Goal: Check status: Check status

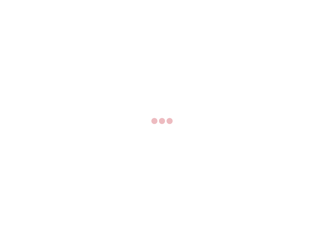
select select "US"
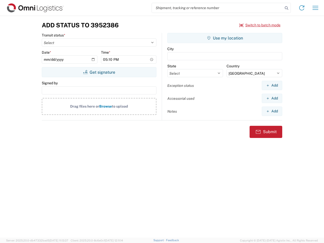
click at [217, 8] on input "search" at bounding box center [217, 8] width 131 height 10
click at [286, 8] on icon at bounding box center [286, 8] width 7 height 7
click at [301, 8] on icon at bounding box center [301, 8] width 8 height 8
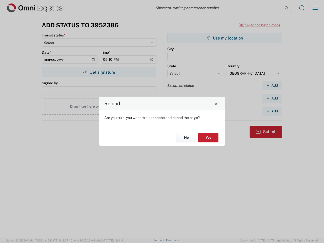
click at [260, 25] on div "Reload Are you sure, you want to clear cache and reload the page? No Yes" at bounding box center [162, 121] width 324 height 243
click at [99, 72] on div "Reload Are you sure, you want to clear cache and reload the page? No Yes" at bounding box center [162, 121] width 324 height 243
click at [225, 38] on div "Reload Are you sure, you want to clear cache and reload the page? No Yes" at bounding box center [162, 121] width 324 height 243
click at [272, 85] on div "Reload Are you sure, you want to clear cache and reload the page? No Yes" at bounding box center [162, 121] width 324 height 243
click at [272, 98] on div "Reload Are you sure, you want to clear cache and reload the page? No Yes" at bounding box center [162, 121] width 324 height 243
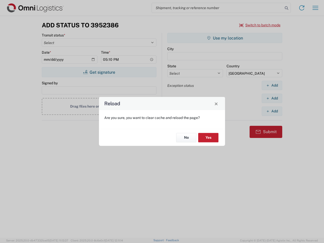
click at [272, 111] on div "Reload Are you sure, you want to clear cache and reload the page? No Yes" at bounding box center [162, 121] width 324 height 243
